Goal: Task Accomplishment & Management: Manage account settings

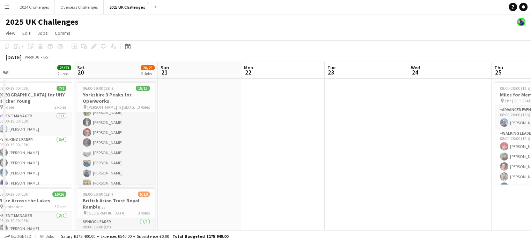
scroll to position [0, 186]
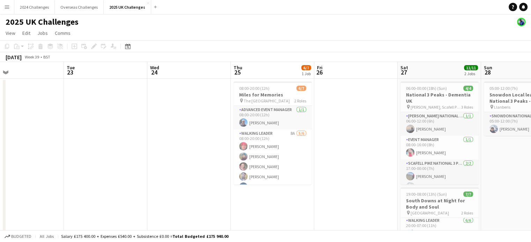
drag, startPoint x: 443, startPoint y: 132, endPoint x: 142, endPoint y: 134, distance: 300.3
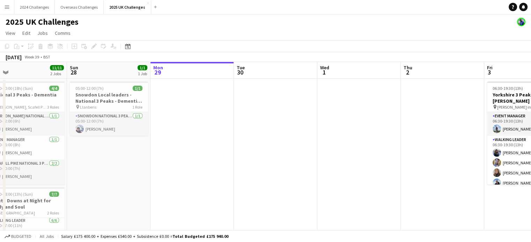
drag, startPoint x: 487, startPoint y: 151, endPoint x: 186, endPoint y: 144, distance: 301.5
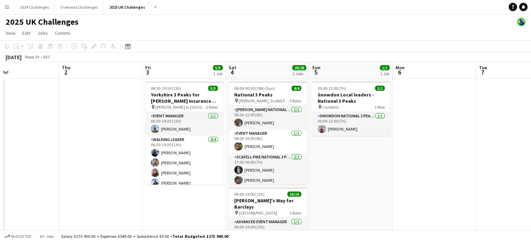
scroll to position [0, 275]
drag, startPoint x: 302, startPoint y: 145, endPoint x: 27, endPoint y: 141, distance: 274.9
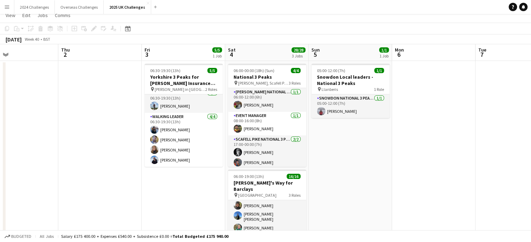
scroll to position [0, 0]
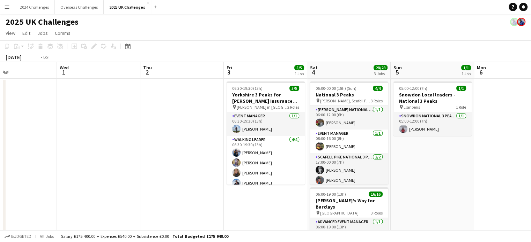
drag, startPoint x: 85, startPoint y: 128, endPoint x: 329, endPoint y: 133, distance: 244.2
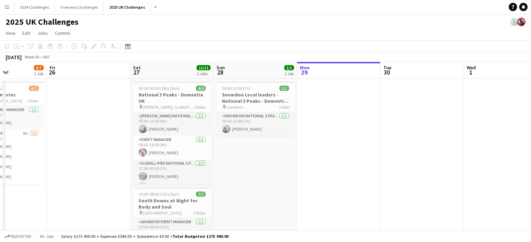
scroll to position [0, 202]
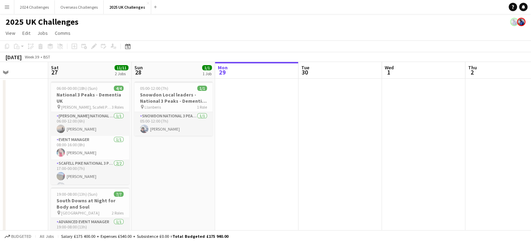
drag, startPoint x: 96, startPoint y: 122, endPoint x: 338, endPoint y: 131, distance: 241.9
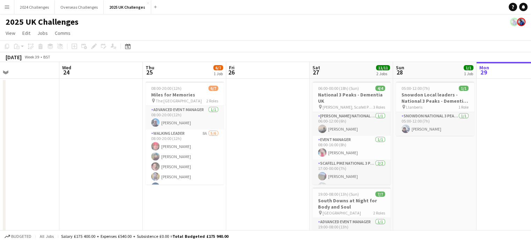
scroll to position [0, 190]
drag, startPoint x: 109, startPoint y: 140, endPoint x: 280, endPoint y: 137, distance: 171.3
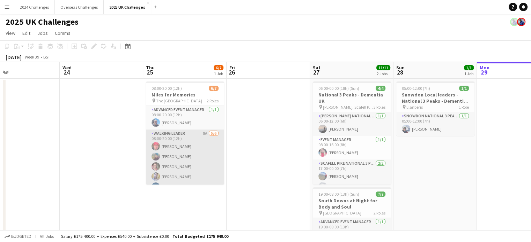
click at [178, 157] on app-card-role "Walking Leader 8A [DATE] 08:00-20:00 (12h) [PERSON_NAME] [PERSON_NAME] [PERSON_…" at bounding box center [185, 167] width 78 height 74
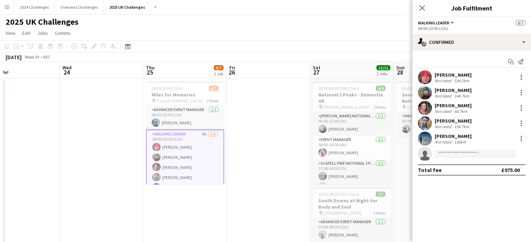
click at [458, 91] on div "[PERSON_NAME]" at bounding box center [452, 90] width 37 height 6
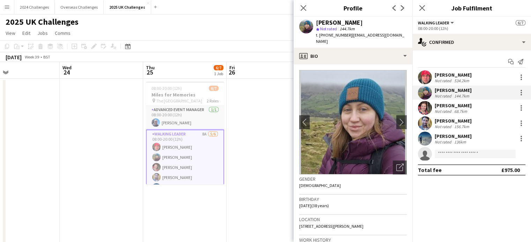
click at [345, 34] on span "t. [PHONE_NUMBER]" at bounding box center [334, 34] width 36 height 5
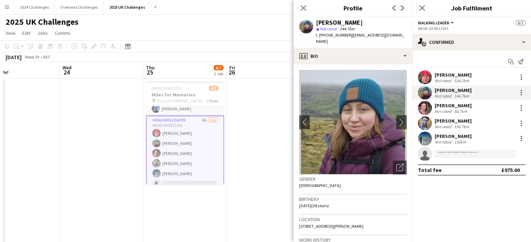
scroll to position [20, 0]
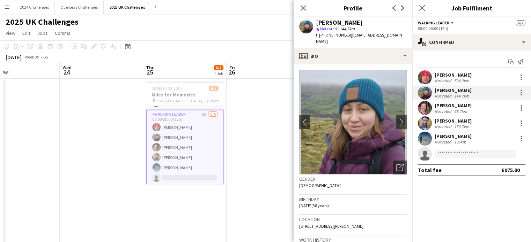
click at [172, 167] on app-card-role "Walking Leader 8A [DATE] 08:00-20:00 (12h) [PERSON_NAME] [PERSON_NAME] [PERSON_…" at bounding box center [185, 148] width 78 height 76
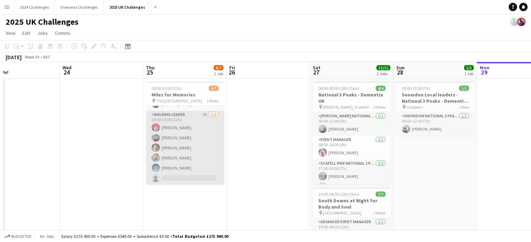
click at [172, 167] on app-card-role "Walking Leader 8A [DATE] 08:00-20:00 (12h) [PERSON_NAME] [PERSON_NAME] [PERSON_…" at bounding box center [185, 148] width 78 height 74
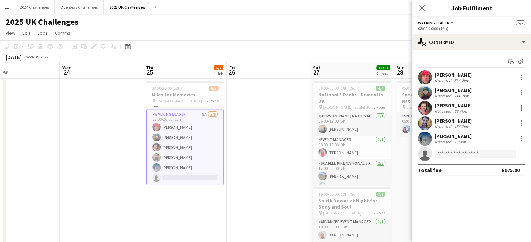
click at [440, 137] on div "[PERSON_NAME]" at bounding box center [452, 136] width 37 height 6
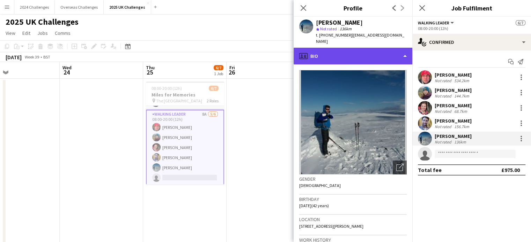
click at [404, 50] on div "profile Bio" at bounding box center [352, 56] width 119 height 17
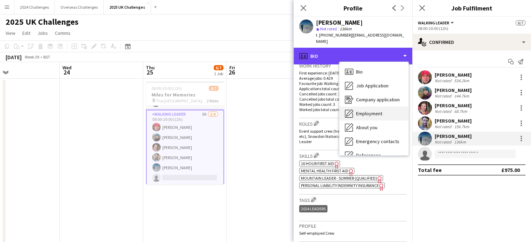
scroll to position [93, 0]
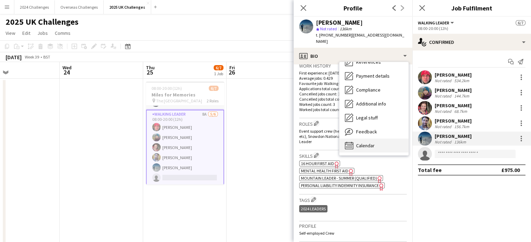
click at [370, 143] on span "Calendar" at bounding box center [365, 146] width 18 height 6
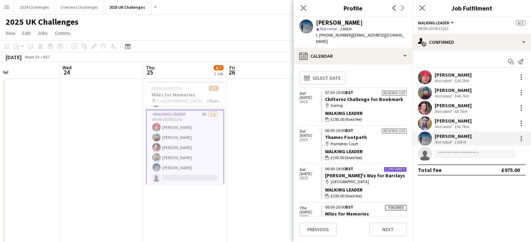
scroll to position [0, 0]
